Goal: Check status: Check status

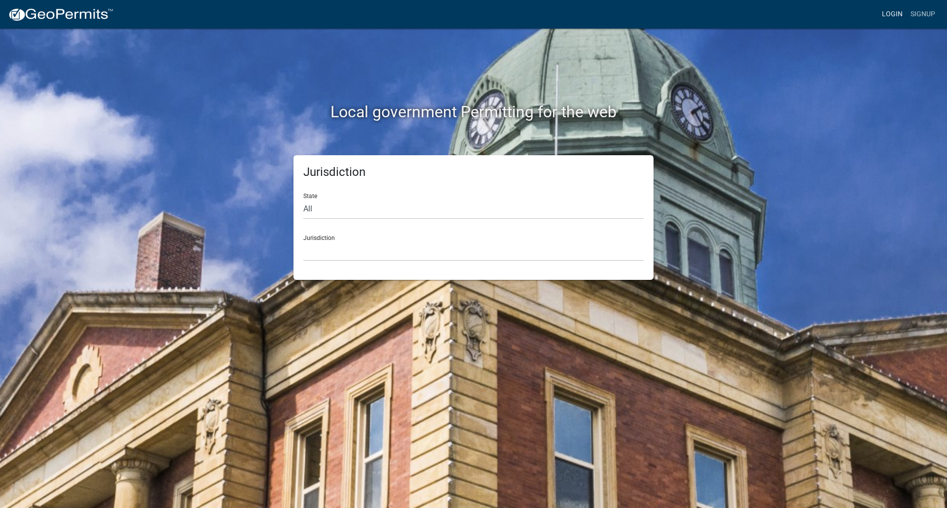
click at [894, 14] on link "Login" at bounding box center [892, 14] width 29 height 19
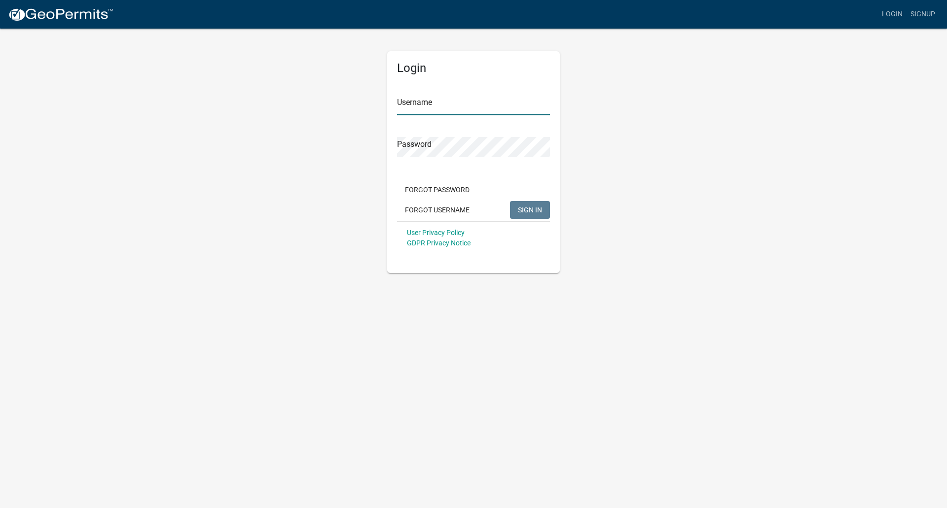
type input "[EMAIL_ADDRESS][DOMAIN_NAME]"
click at [526, 206] on span "SIGN IN" at bounding box center [530, 210] width 24 height 8
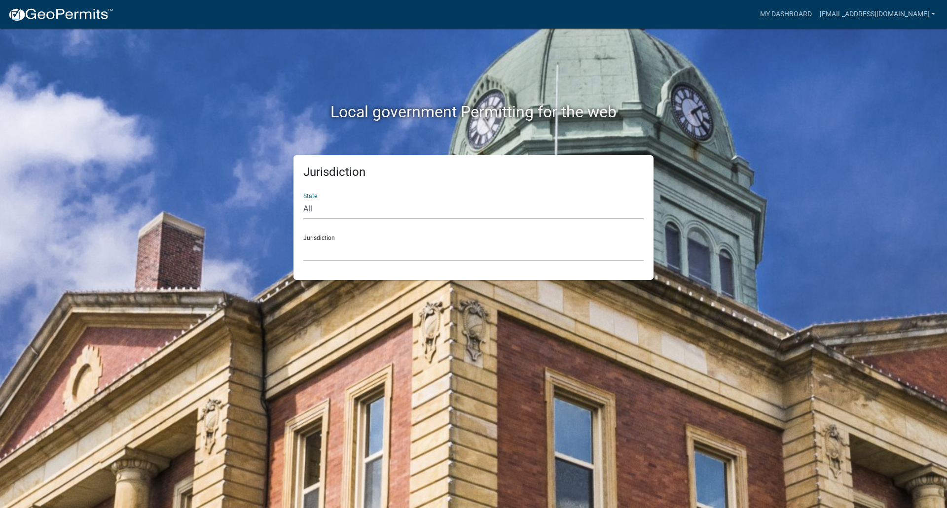
click at [485, 205] on select "All Colorado Georgia Indiana Iowa Kansas Minnesota Ohio South Carolina Wisconsin" at bounding box center [473, 209] width 340 height 20
select select "Iowa"
click at [303, 199] on select "All Colorado Georgia Indiana Iowa Kansas Minnesota Ohio South Carolina Wisconsin" at bounding box center [473, 209] width 340 height 20
click at [354, 250] on select "Boone County, Iowa Butler County, Iowa Cerro Gordo County, Iowa City of Harlan,…" at bounding box center [473, 251] width 340 height 20
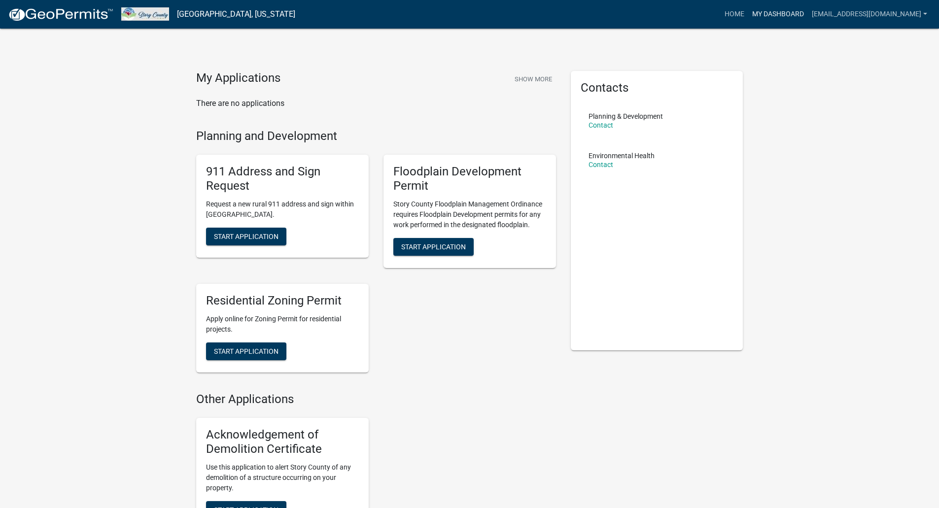
click at [772, 14] on link "My Dashboard" at bounding box center [778, 14] width 60 height 19
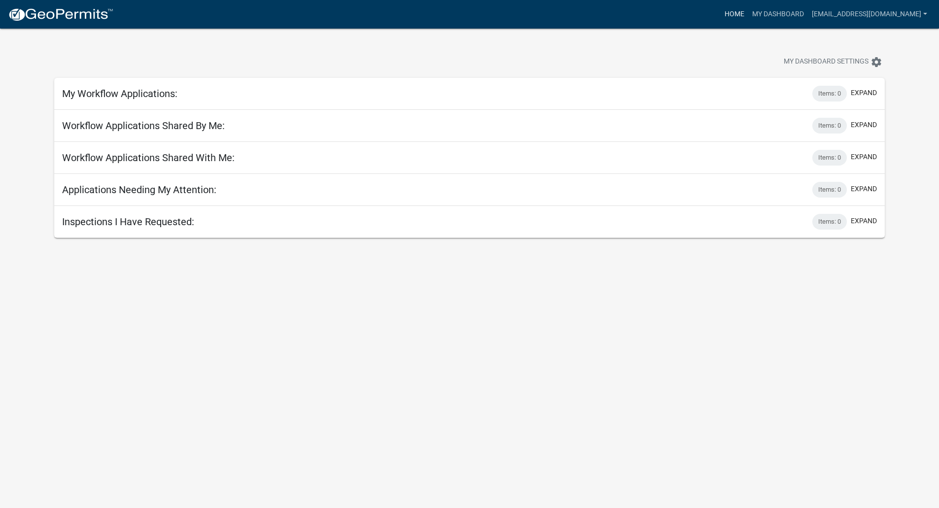
click at [732, 13] on link "Home" at bounding box center [735, 14] width 28 height 19
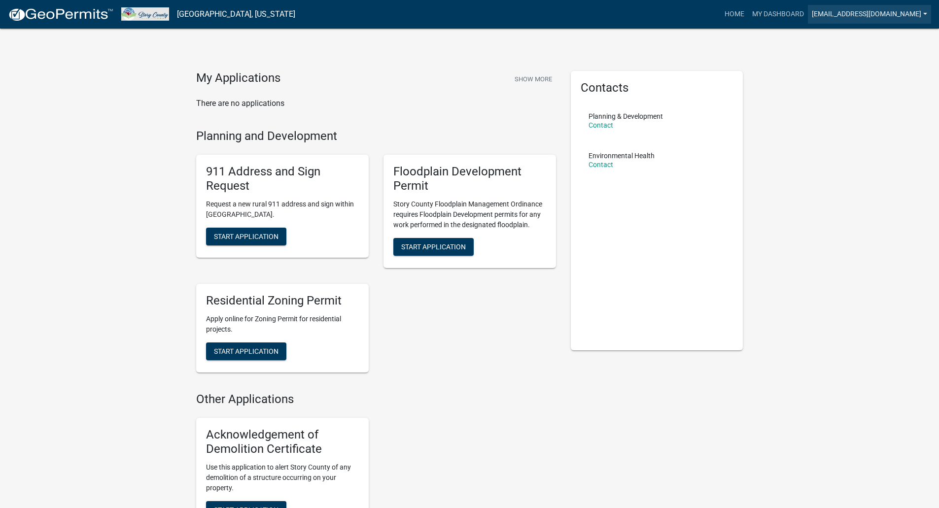
click at [883, 12] on link "[EMAIL_ADDRESS][DOMAIN_NAME]" at bounding box center [869, 14] width 123 height 19
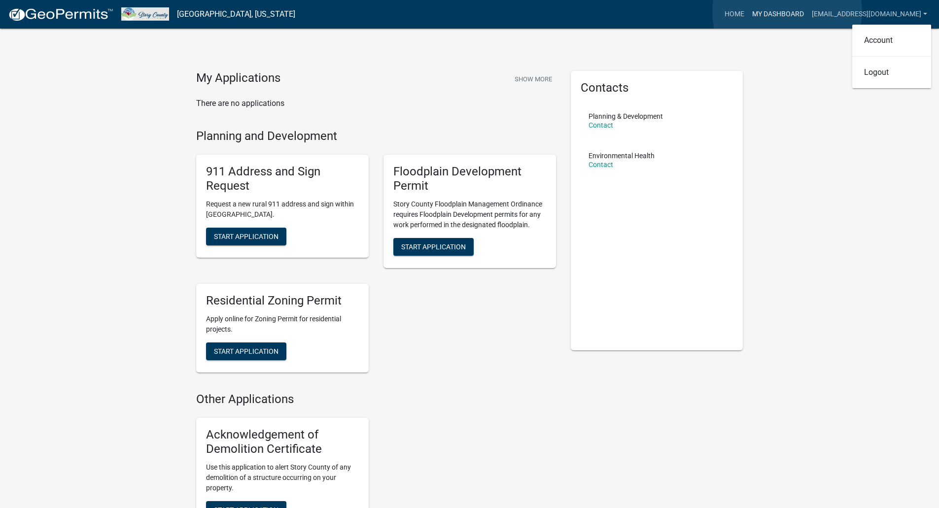
click at [787, 12] on link "My Dashboard" at bounding box center [778, 14] width 60 height 19
